Goal: Information Seeking & Learning: Learn about a topic

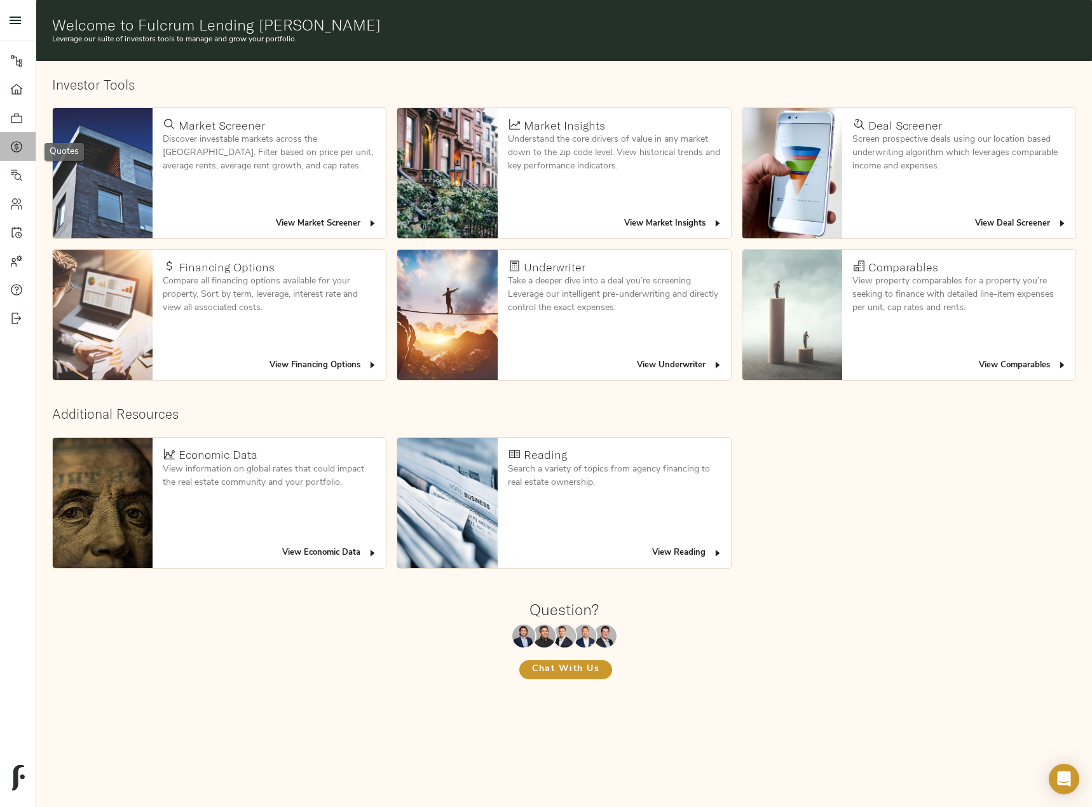
click at [8, 143] on link "Quotes" at bounding box center [18, 146] width 36 height 29
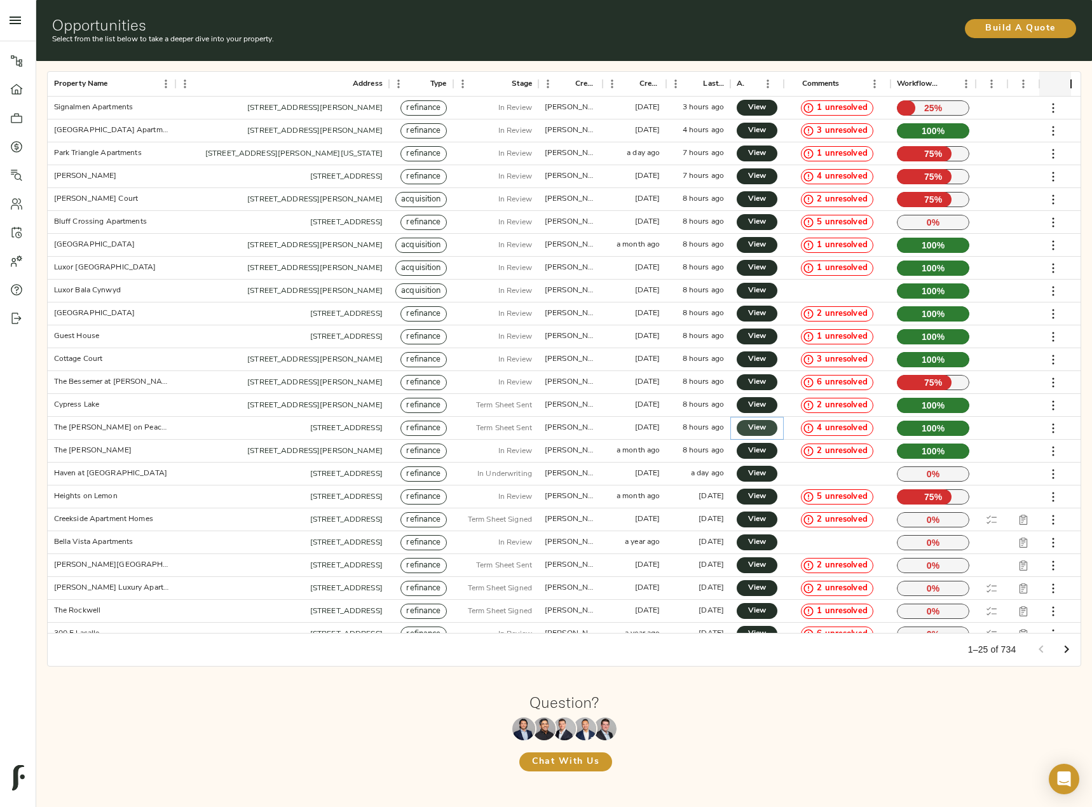
click at [755, 424] on span "View" at bounding box center [757, 428] width 15 height 13
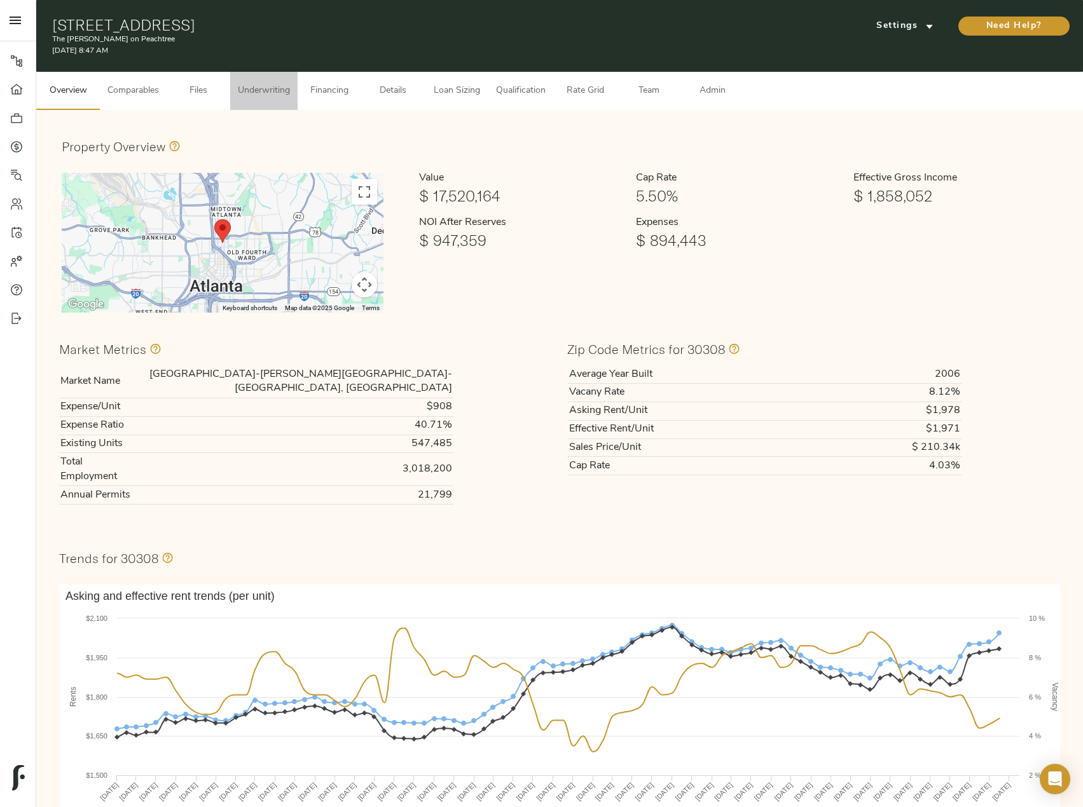
click at [277, 95] on span "Underwriting" at bounding box center [264, 91] width 52 height 16
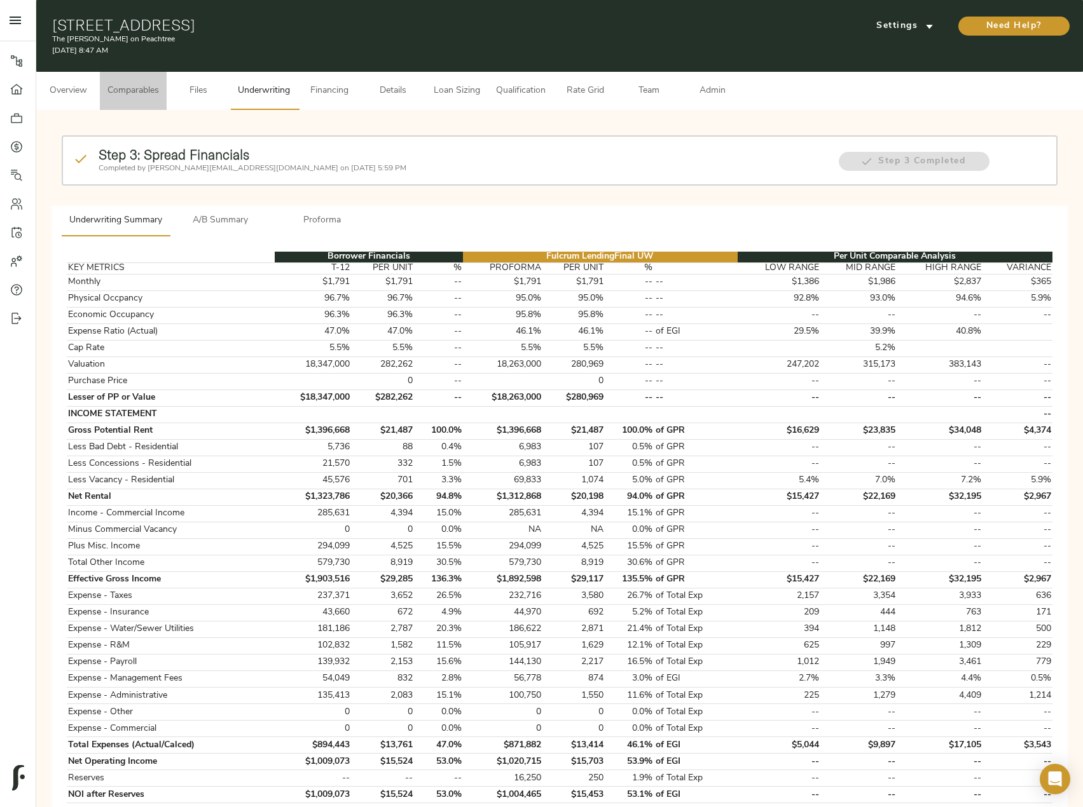
click at [154, 99] on button "Comparables" at bounding box center [133, 91] width 67 height 38
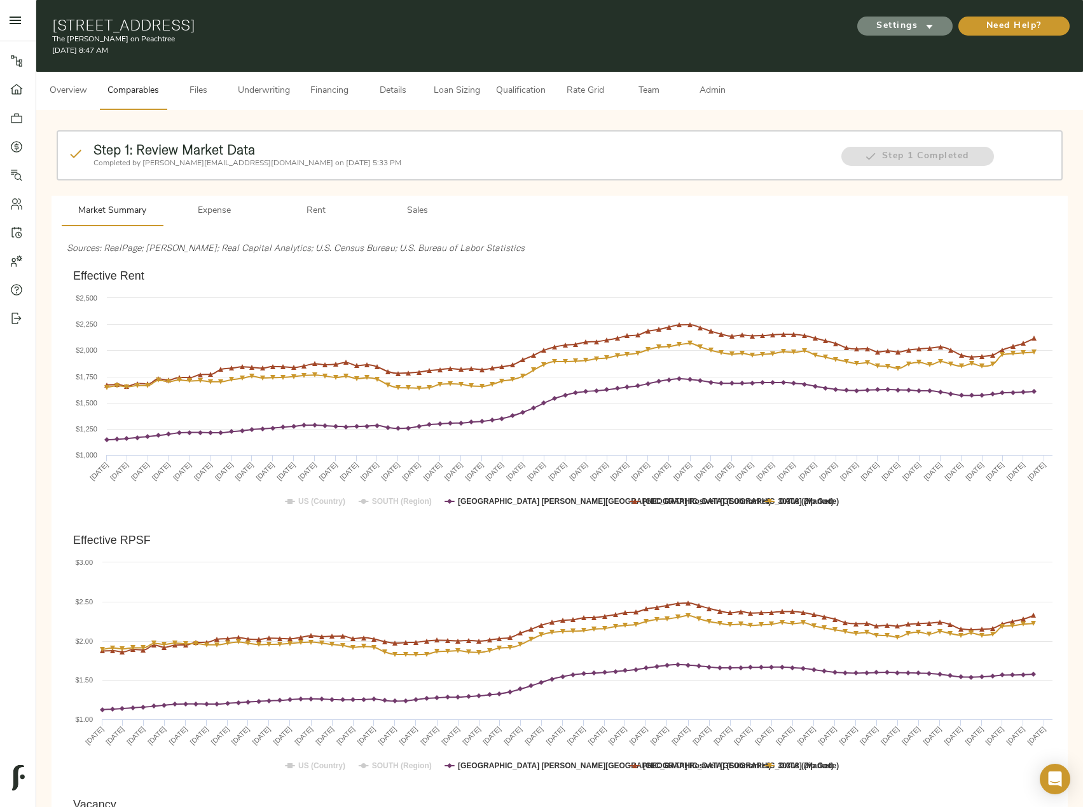
click at [886, 24] on span "Settings" at bounding box center [905, 26] width 70 height 16
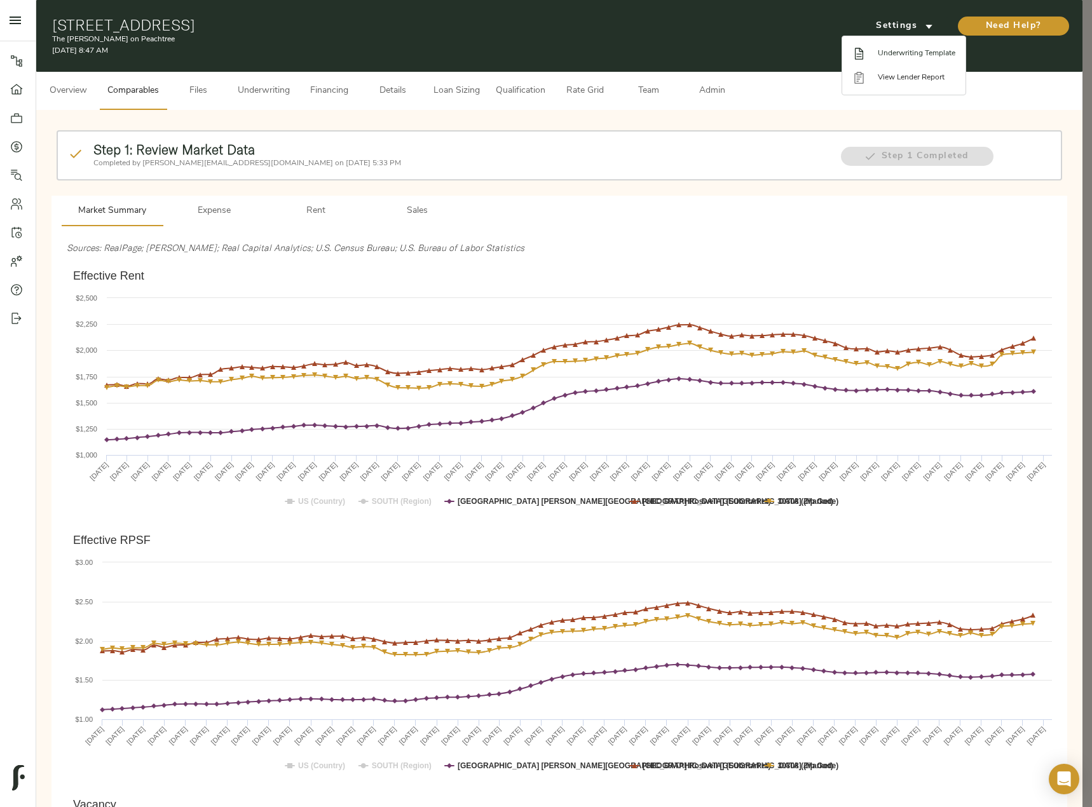
click at [889, 58] on span "Underwriting Template" at bounding box center [917, 53] width 78 height 11
click at [427, 210] on div at bounding box center [546, 403] width 1092 height 807
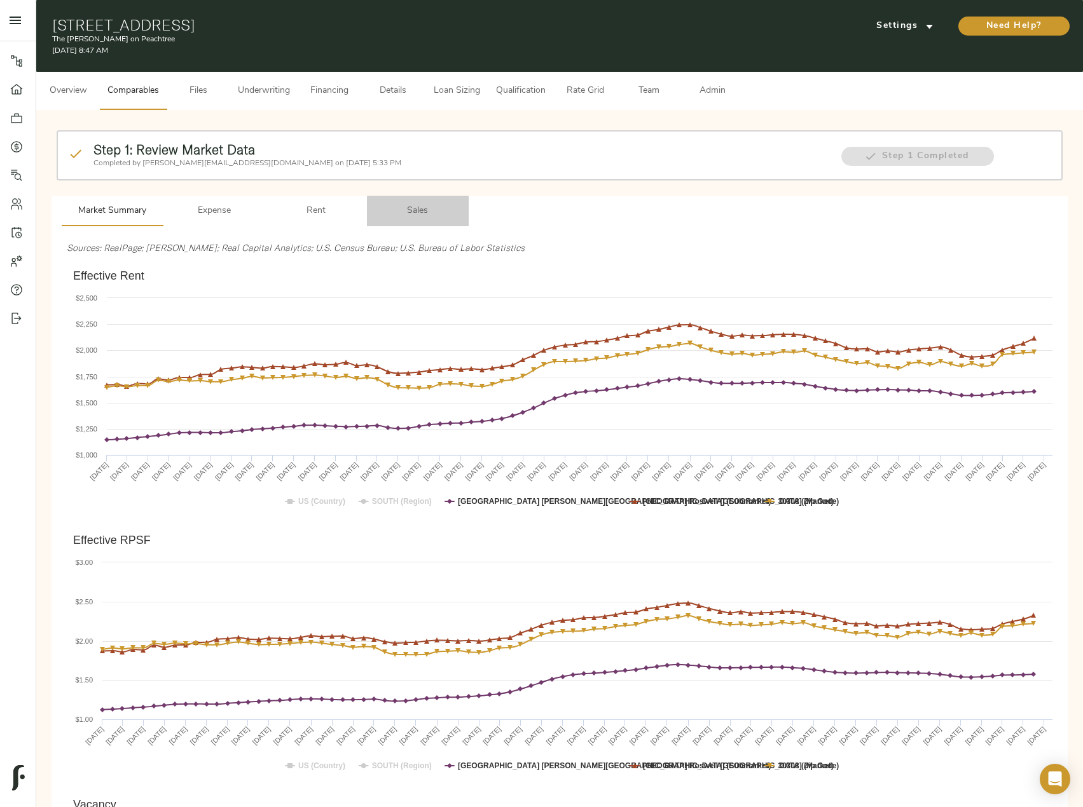
click at [409, 210] on span "Sales" at bounding box center [417, 211] width 86 height 16
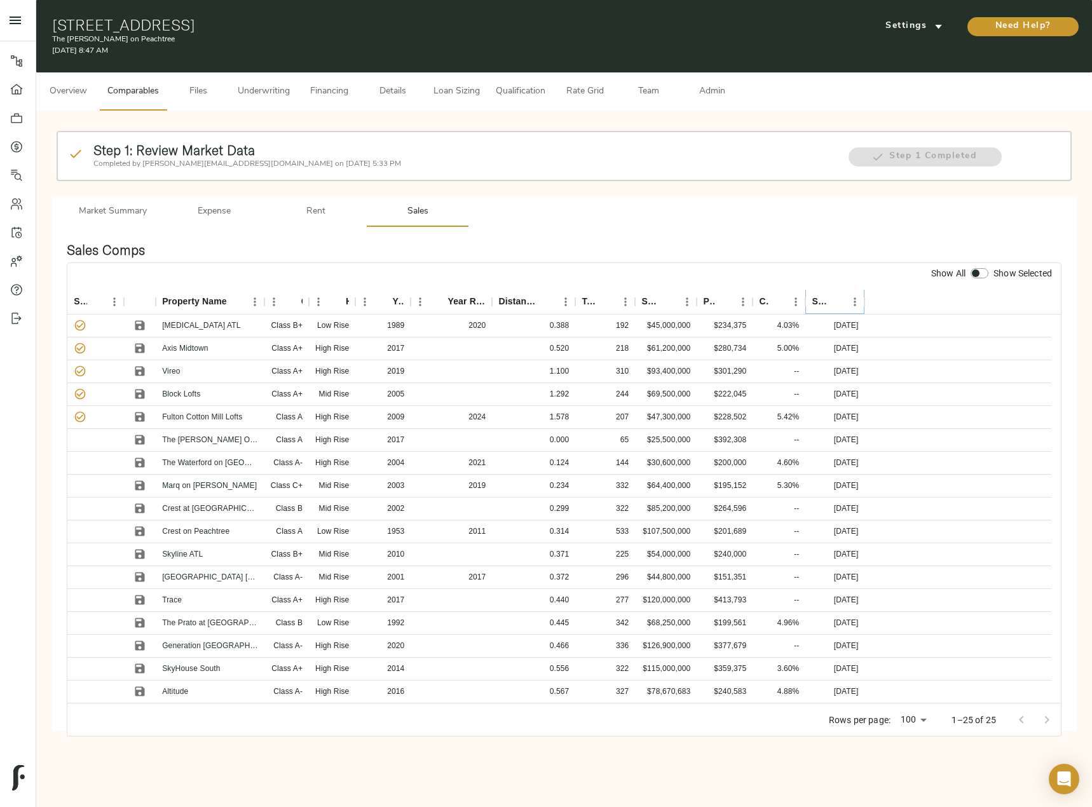
click at [839, 303] on icon "Sort" at bounding box center [836, 301] width 11 height 11
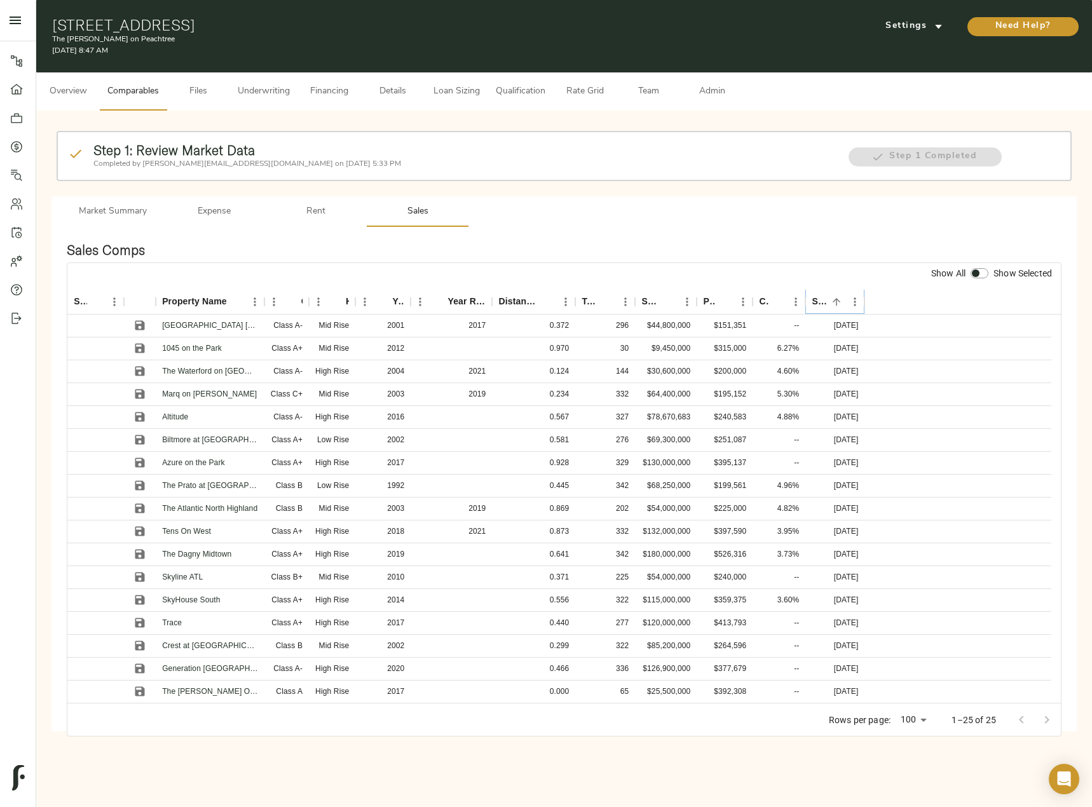
click at [839, 303] on icon "Sort" at bounding box center [836, 301] width 11 height 11
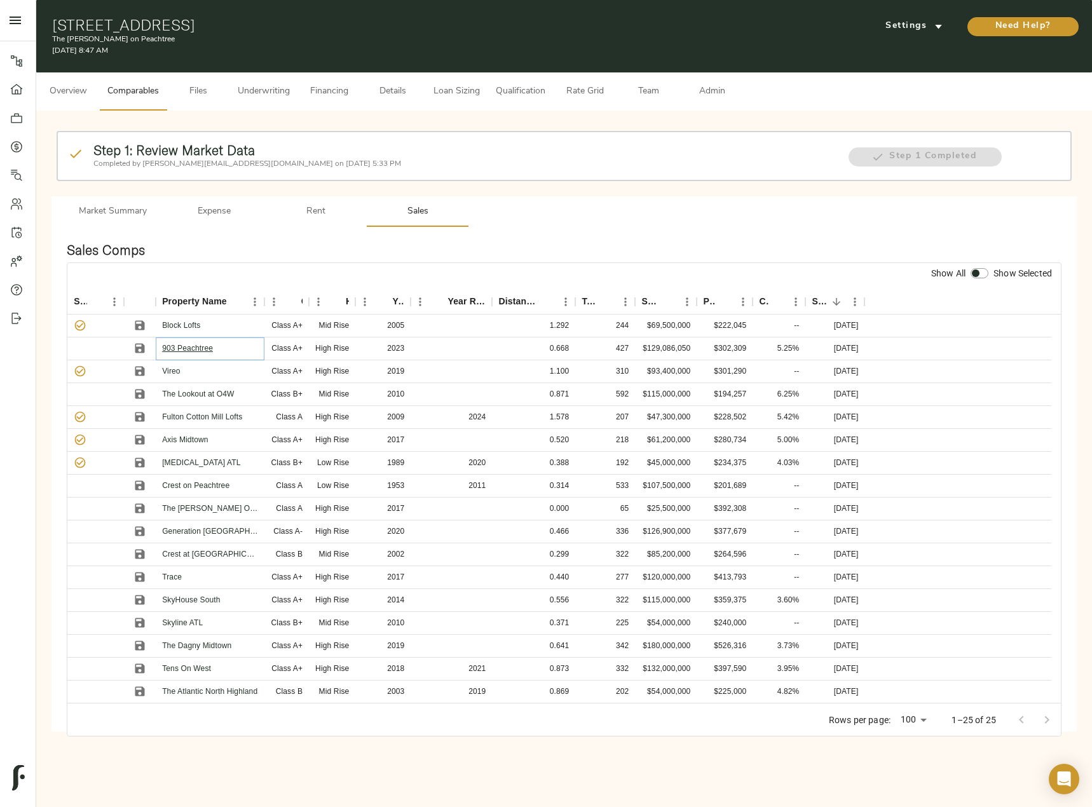
click at [208, 351] on link "903 Peachtree" at bounding box center [187, 348] width 51 height 9
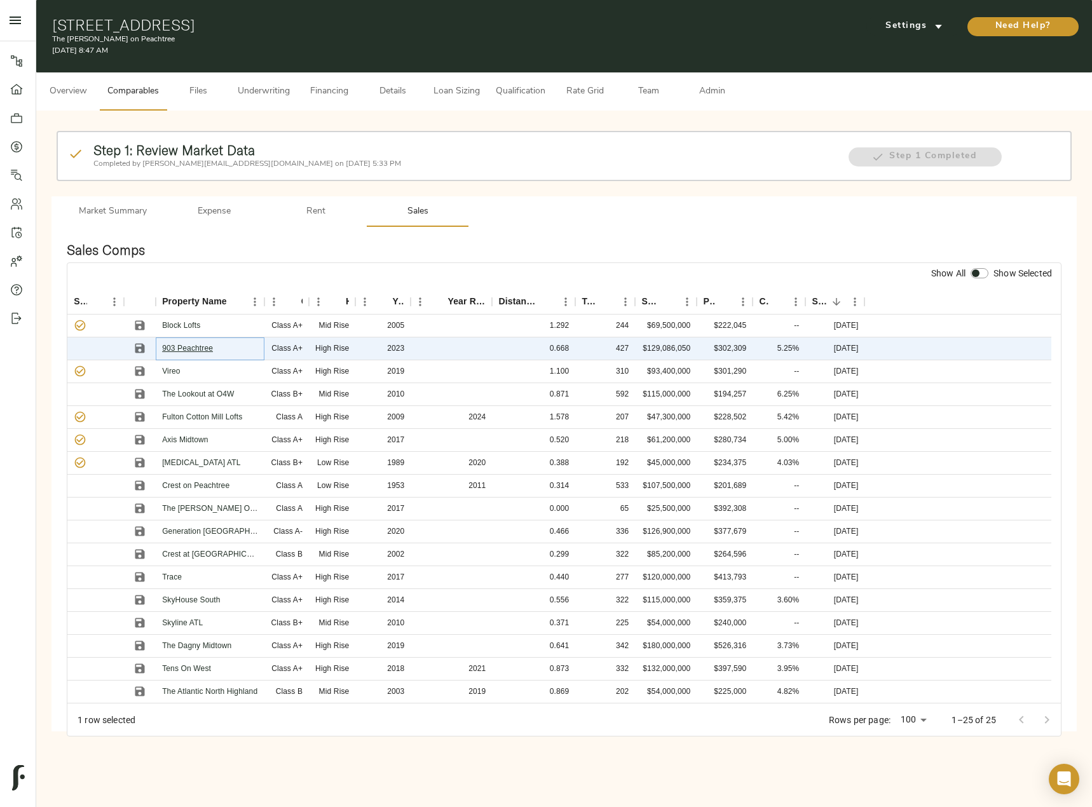
click at [196, 352] on link "903 Peachtree" at bounding box center [187, 348] width 51 height 9
